Goal: Task Accomplishment & Management: Use online tool/utility

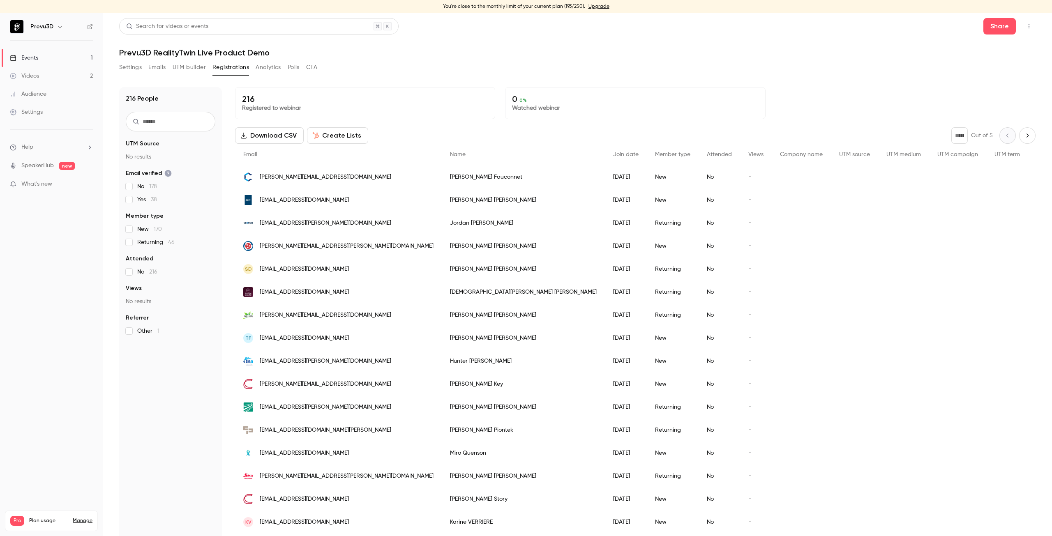
click at [456, 68] on div "Settings Emails UTM builder Registrations Analytics Polls CTA" at bounding box center [577, 69] width 916 height 16
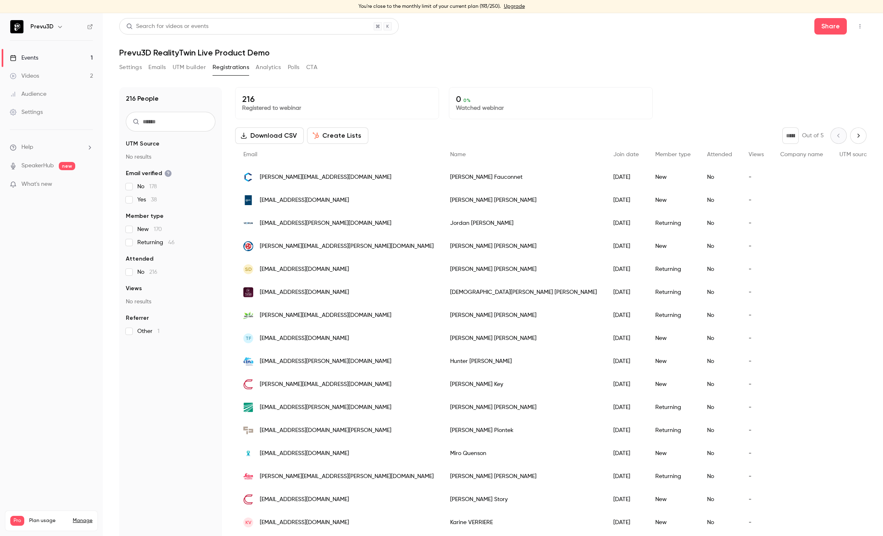
click at [41, 57] on link "Events 1" at bounding box center [51, 58] width 103 height 18
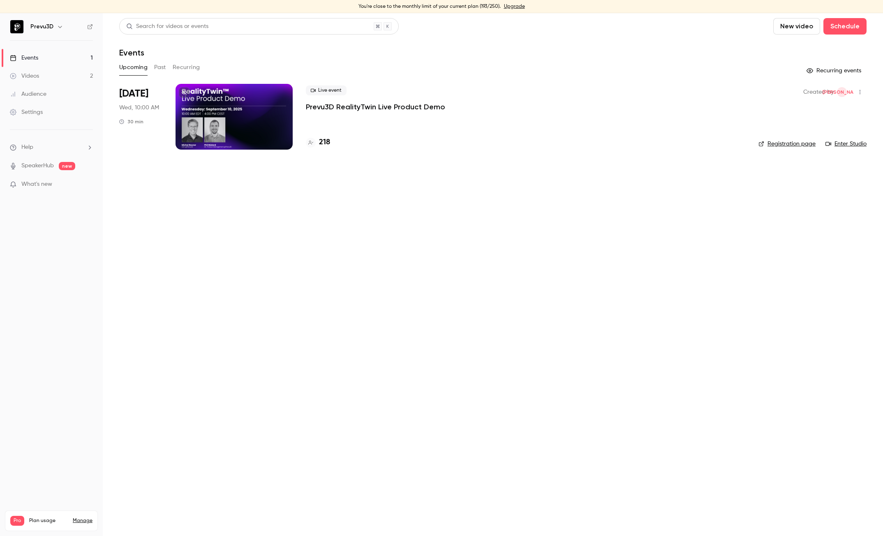
click at [203, 124] on div at bounding box center [233, 117] width 117 height 66
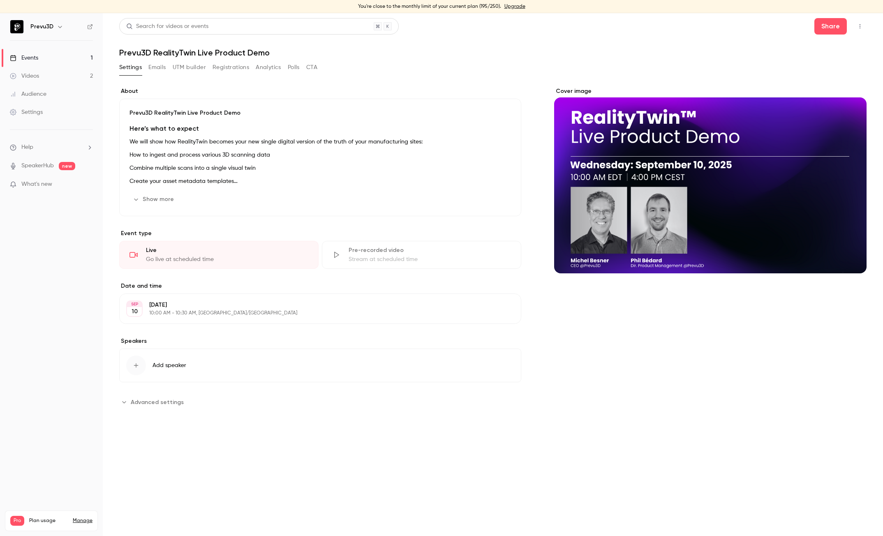
click at [335, 292] on section "Date and time [DATE] [DATE] 10:00 AM - 10:30 AM, [GEOGRAPHIC_DATA]/[GEOGRAPHIC_…" at bounding box center [320, 303] width 402 height 42
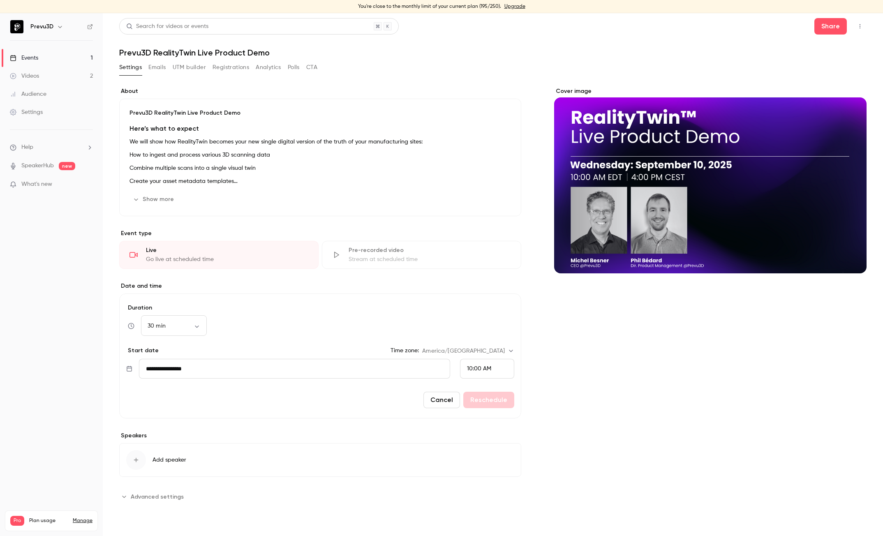
click at [861, 28] on icon "button" at bounding box center [859, 26] width 7 height 6
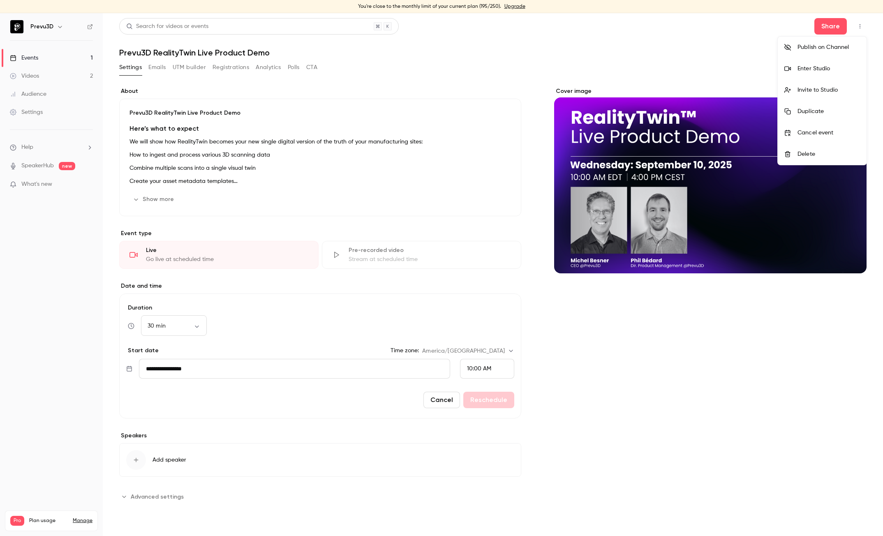
click at [824, 65] on div "Enter Studio" at bounding box center [828, 69] width 62 height 8
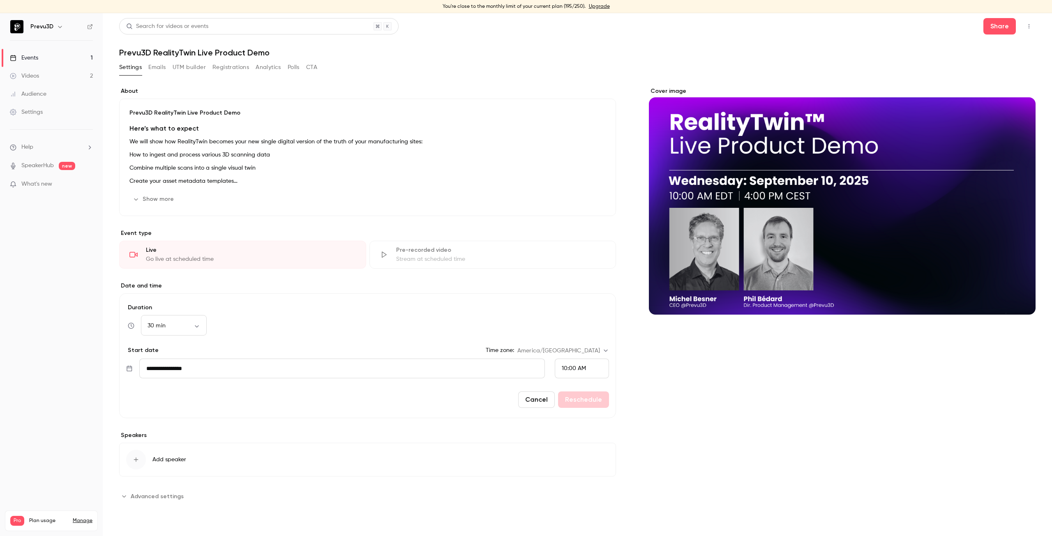
click at [1027, 30] on button "button" at bounding box center [1028, 26] width 13 height 13
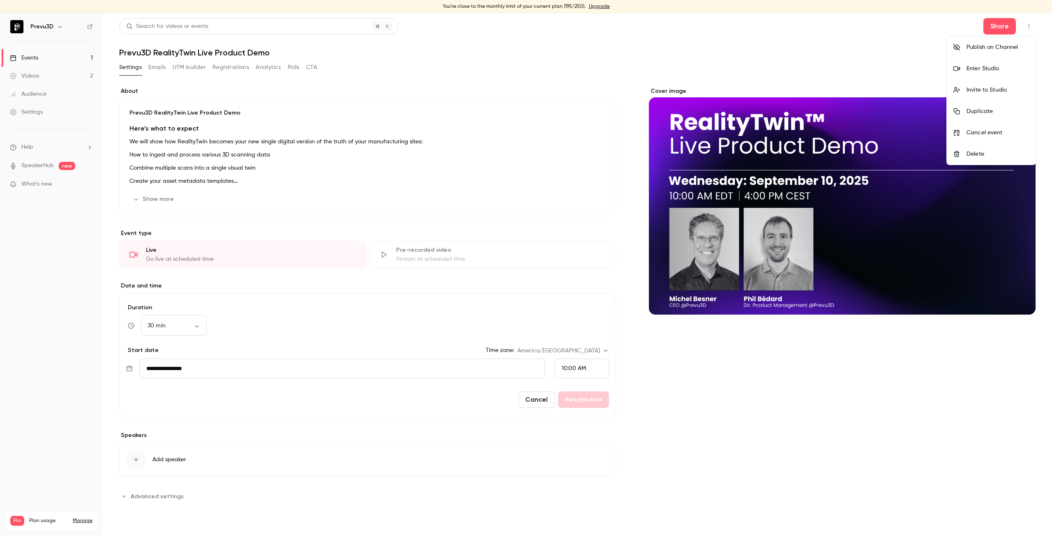
click at [998, 25] on div at bounding box center [526, 268] width 1052 height 536
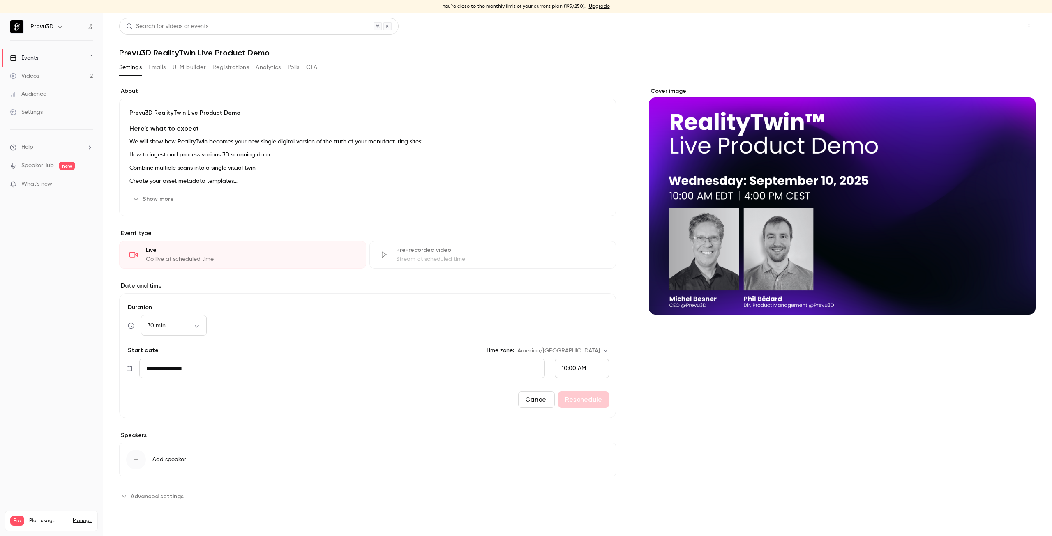
click at [998, 25] on button "Share" at bounding box center [999, 26] width 32 height 16
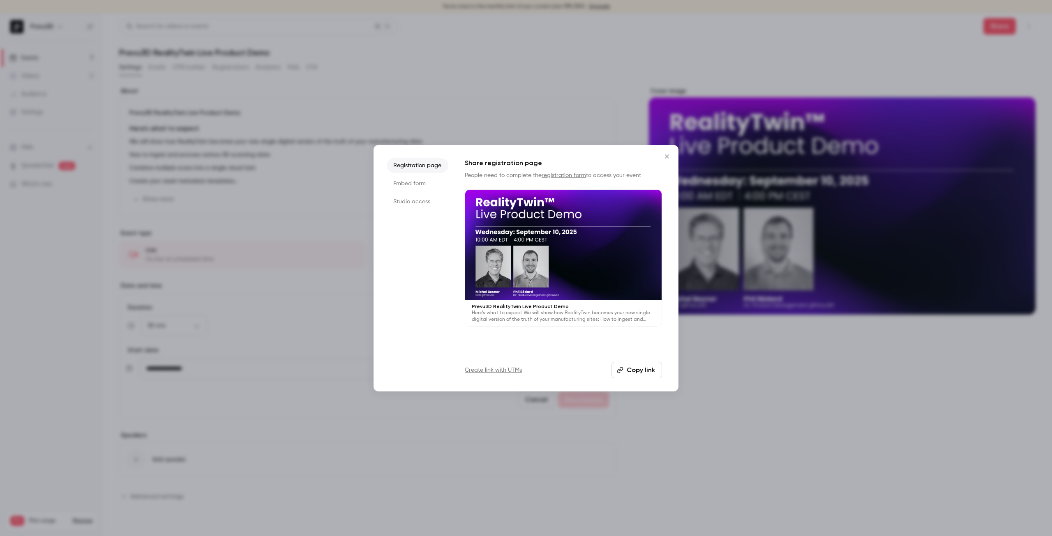
click at [415, 201] on li "Studio access" at bounding box center [418, 201] width 62 height 15
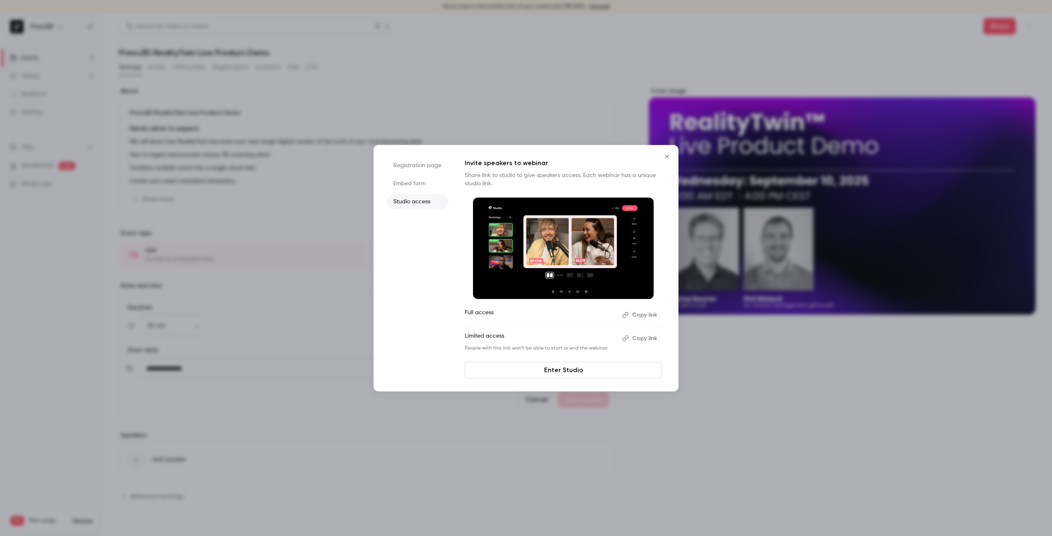
click at [640, 315] on button "Copy link" at bounding box center [640, 315] width 43 height 13
click at [79, 56] on div at bounding box center [526, 268] width 1052 height 536
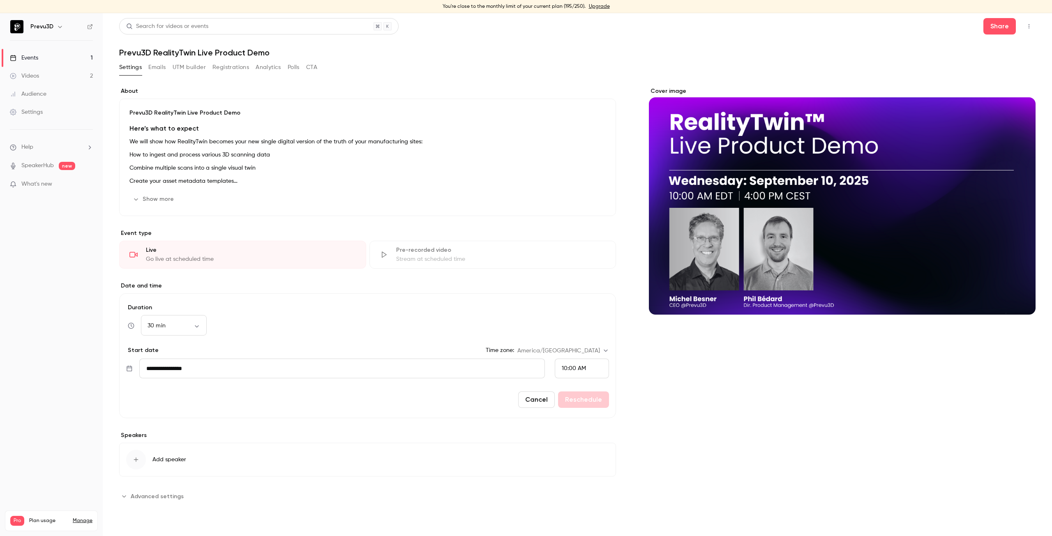
click at [763, 482] on div "Cover image" at bounding box center [842, 295] width 387 height 416
click at [78, 284] on nav "Prevu3D Events 1 Videos 2 Audience Settings Help SpeakerHub new What's new Pro …" at bounding box center [51, 274] width 103 height 523
